Goal: Information Seeking & Learning: Find specific fact

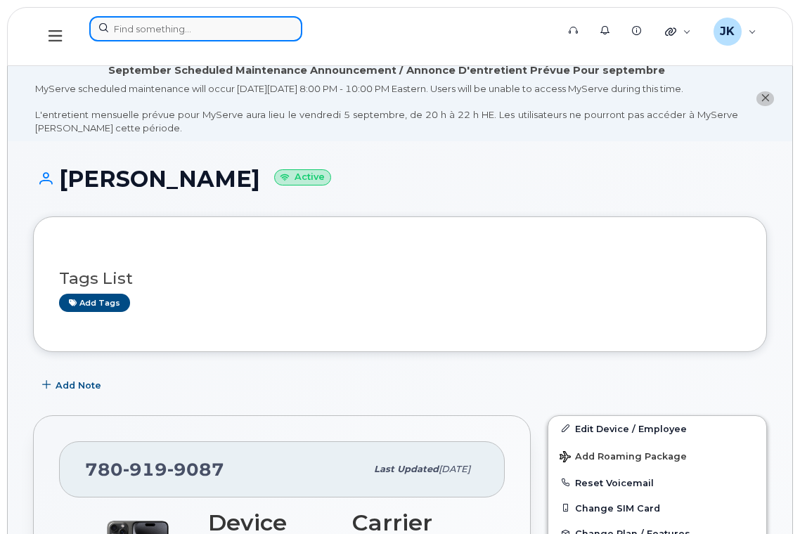
click at [199, 33] on input at bounding box center [195, 28] width 213 height 25
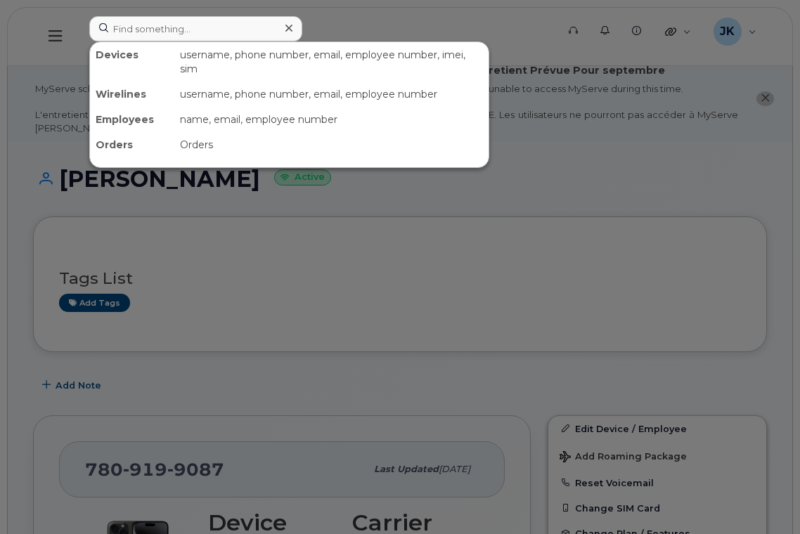
click at [331, 22] on div at bounding box center [400, 267] width 800 height 534
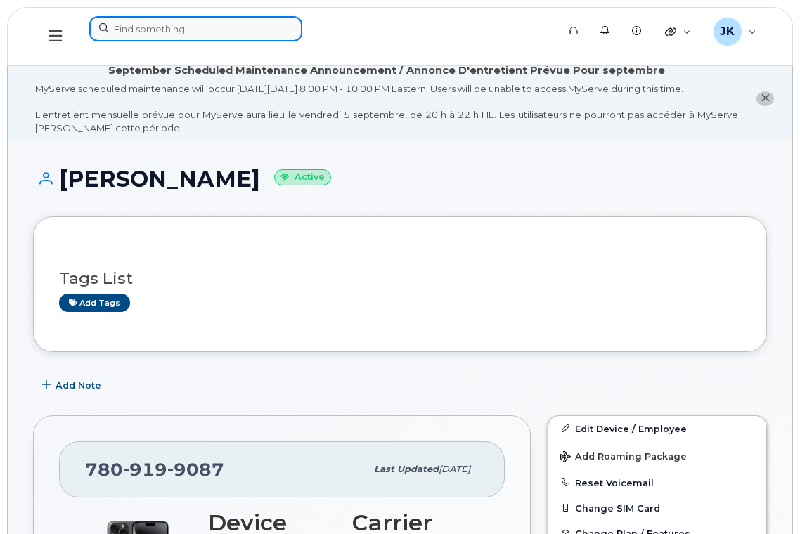
click at [214, 27] on input at bounding box center [195, 28] width 213 height 25
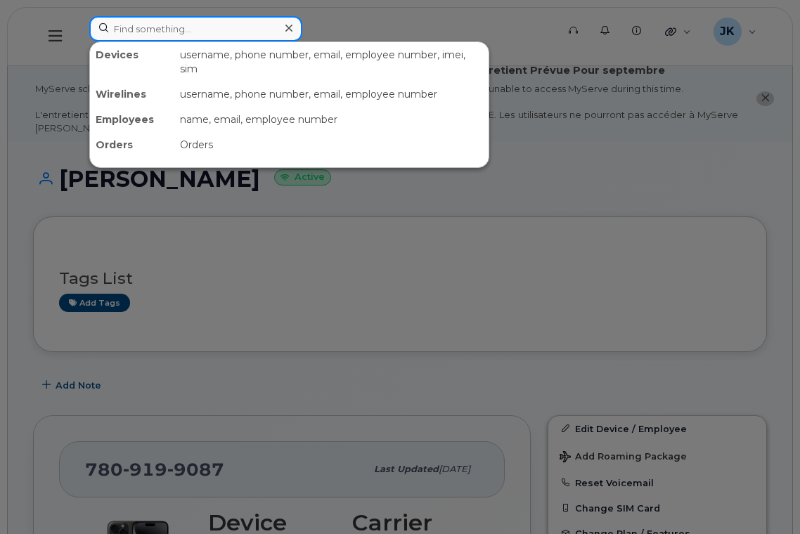
click at [152, 27] on input at bounding box center [195, 28] width 213 height 25
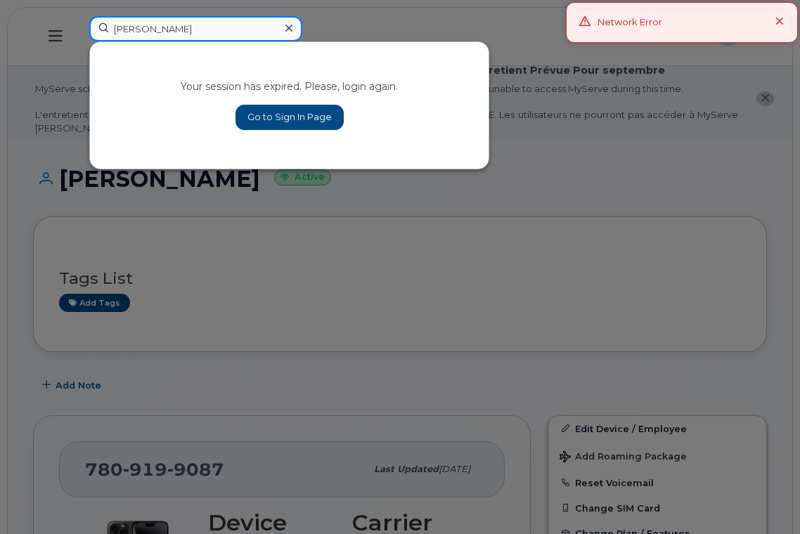
type input "janet cousins"
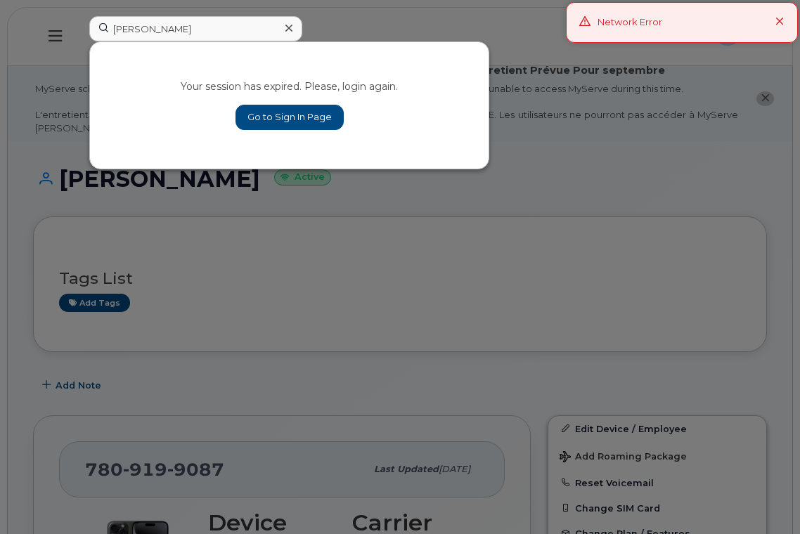
drag, startPoint x: 705, startPoint y: 193, endPoint x: 715, endPoint y: 178, distance: 18.3
click at [705, 192] on div at bounding box center [400, 267] width 800 height 534
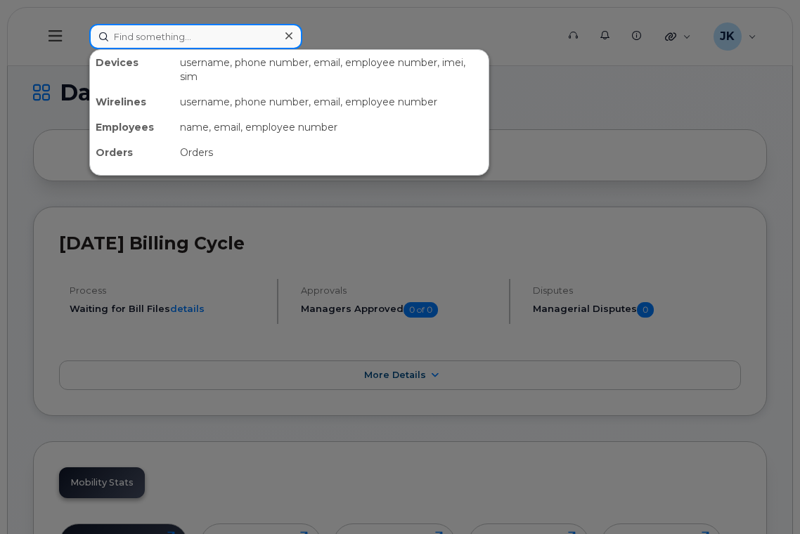
click at [156, 36] on input at bounding box center [195, 36] width 213 height 25
click at [160, 37] on input at bounding box center [195, 36] width 213 height 25
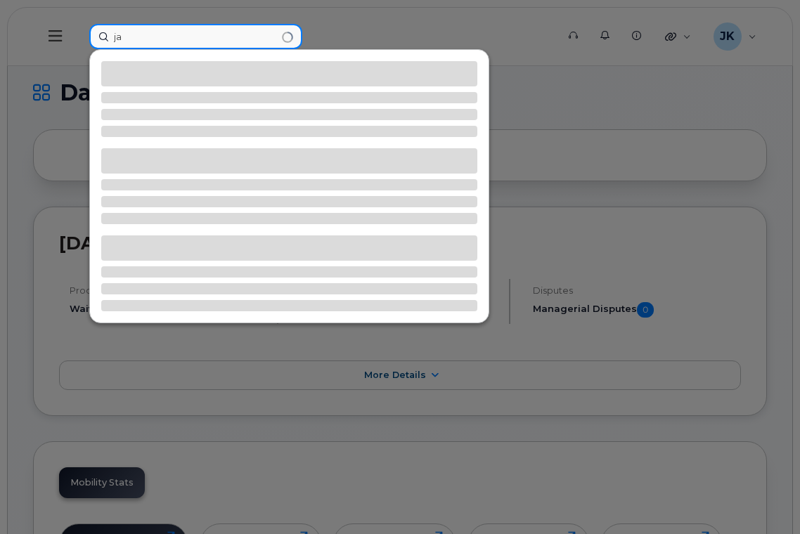
type input "j"
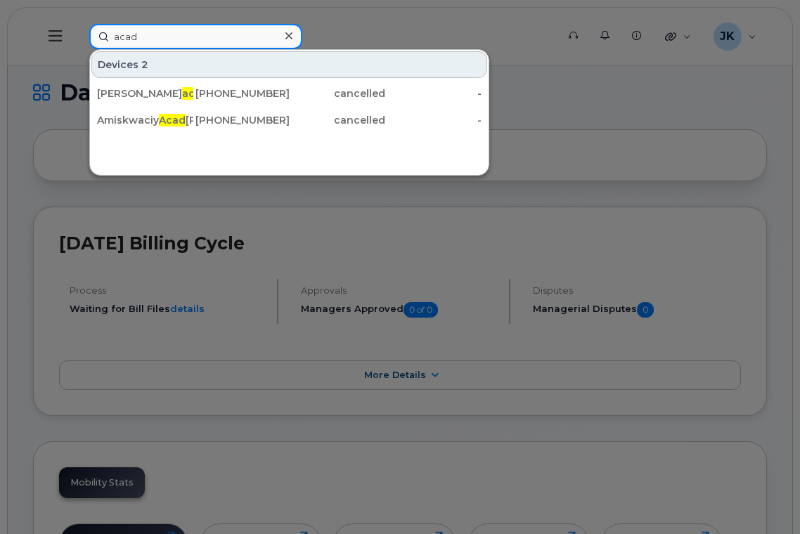
click at [159, 29] on input "acad" at bounding box center [195, 36] width 213 height 25
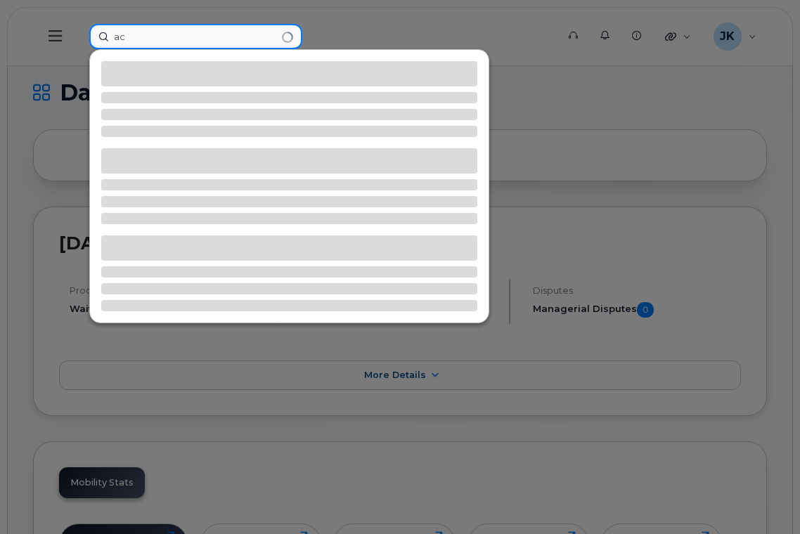
type input "a"
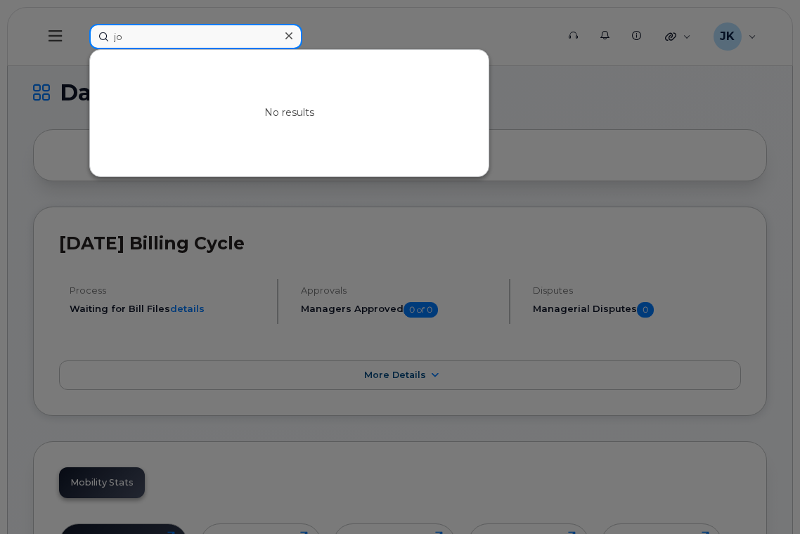
type input "j"
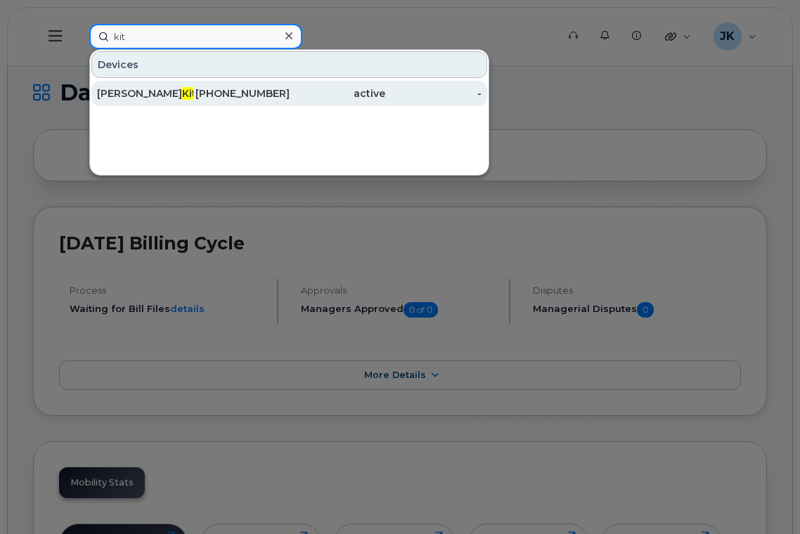
type input "kit"
click at [129, 94] on div "Joleen Kit t" at bounding box center [145, 93] width 96 height 14
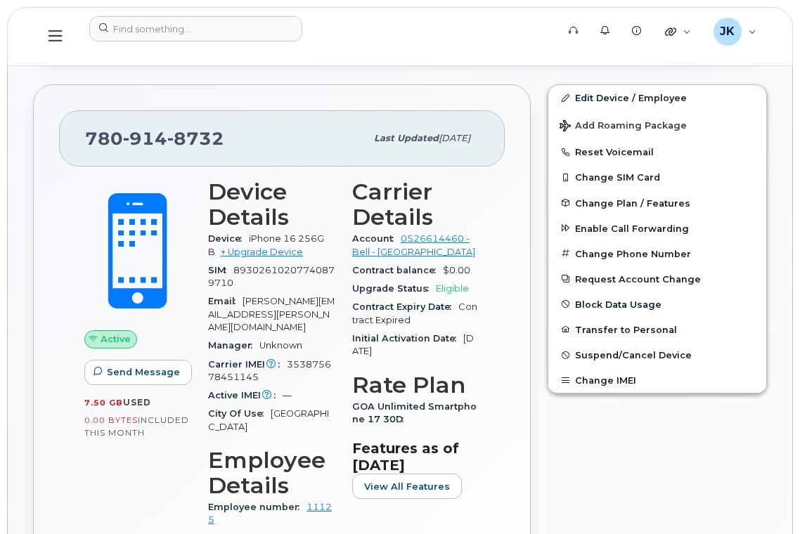
scroll to position [81, 0]
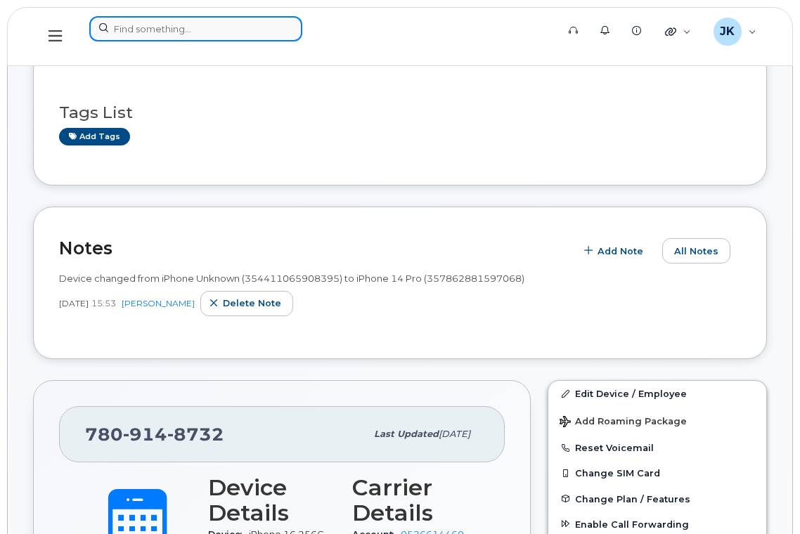
click at [200, 26] on input at bounding box center [195, 28] width 213 height 25
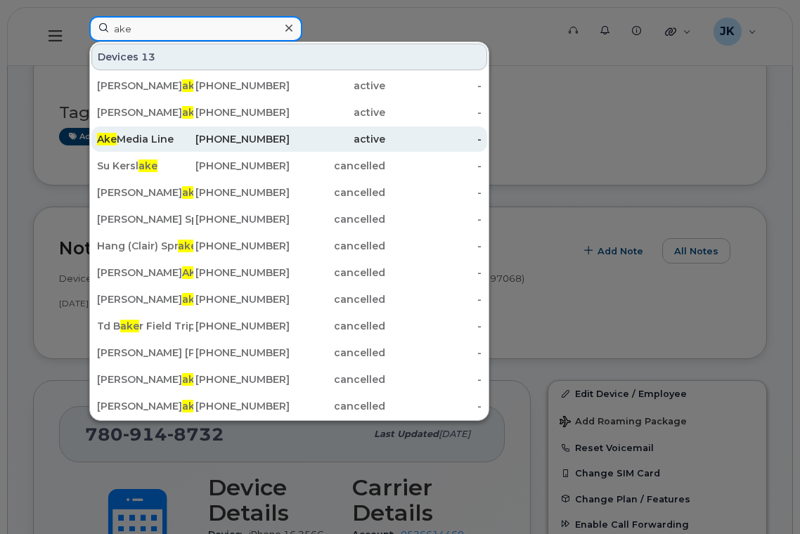
type input "ake"
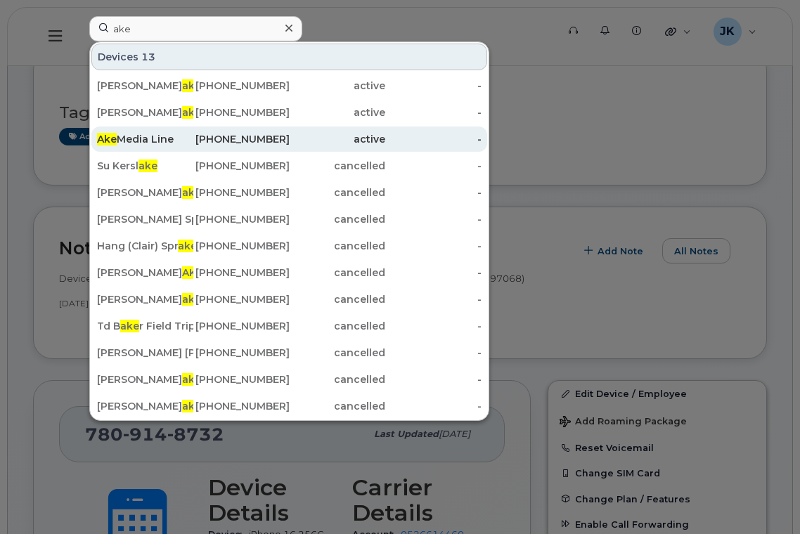
click at [132, 143] on div "Ake Media Line" at bounding box center [145, 139] width 96 height 14
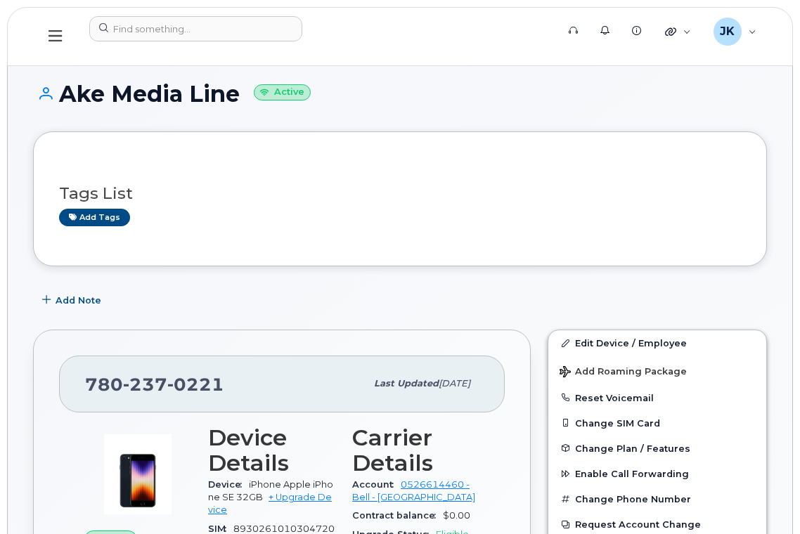
scroll to position [281, 0]
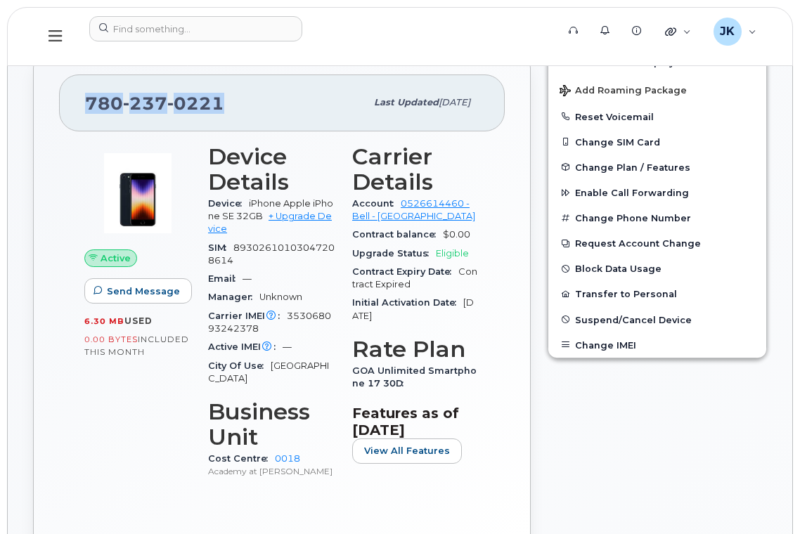
drag, startPoint x: 225, startPoint y: 103, endPoint x: 83, endPoint y: 110, distance: 142.1
click at [83, 110] on div "780 237 0221 Last updated Oct 21, 2024" at bounding box center [281, 102] width 445 height 56
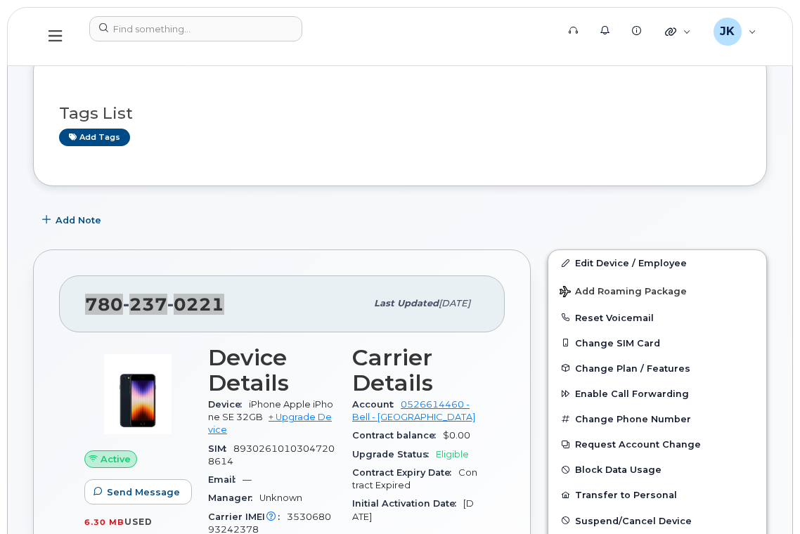
scroll to position [0, 0]
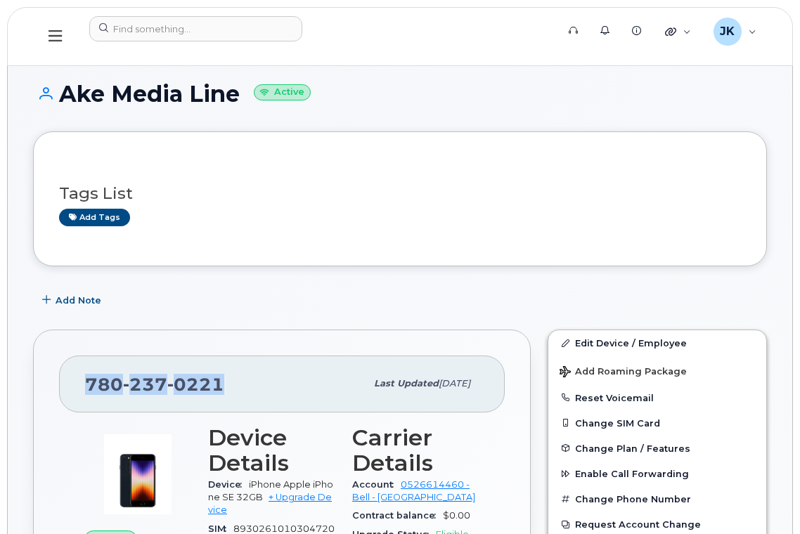
drag, startPoint x: 237, startPoint y: 93, endPoint x: 66, endPoint y: 89, distance: 170.8
click at [66, 89] on h1 "Ake Media Line Active" at bounding box center [400, 94] width 734 height 25
copy h1 "Ake Media Line"
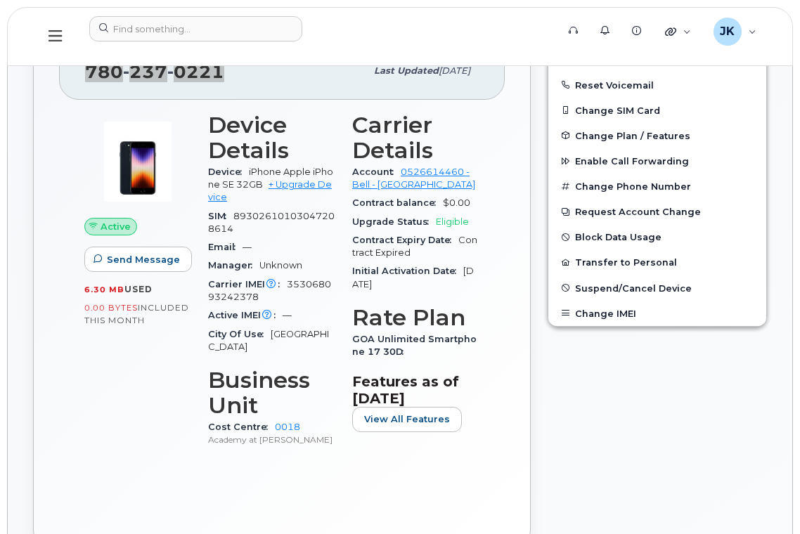
scroll to position [188, 0]
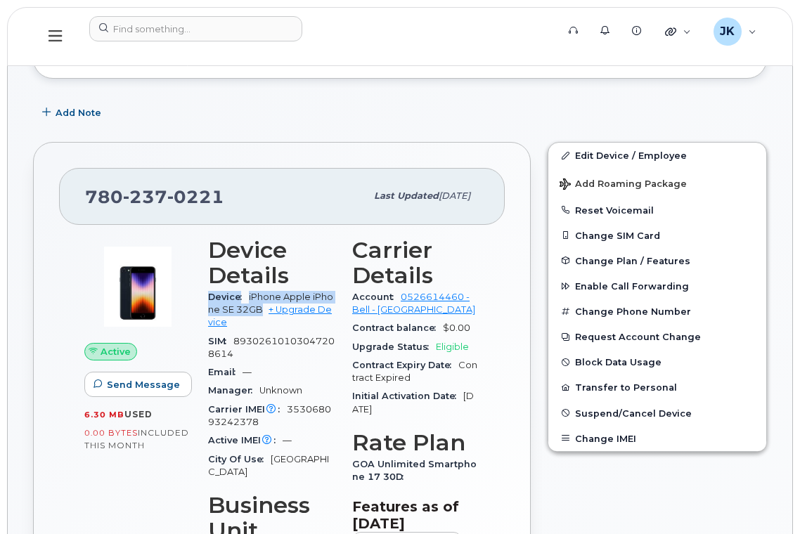
drag, startPoint x: 209, startPoint y: 298, endPoint x: 263, endPoint y: 311, distance: 56.4
click at [263, 309] on div "Device iPhone Apple iPhone SE 32GB + Upgrade Device" at bounding box center [271, 310] width 127 height 44
copy div "Device iPhone Apple iPhone SE 32GB"
